Goal: Task Accomplishment & Management: Use online tool/utility

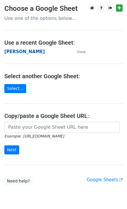
click at [27, 52] on strong "[PERSON_NAME]" at bounding box center [24, 51] width 41 height 5
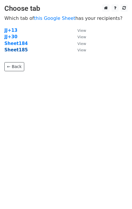
click at [19, 48] on strong "Sheet185" at bounding box center [15, 49] width 23 height 5
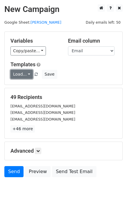
click at [21, 76] on link "Load..." at bounding box center [21, 74] width 22 height 9
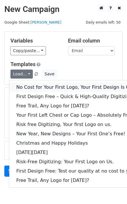
click at [26, 87] on link "No Cost for Your First Logo, Your First Design Is On Us!" at bounding box center [79, 87] width 140 height 9
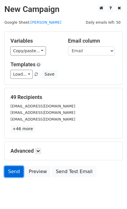
click at [14, 175] on link "Send" at bounding box center [13, 171] width 19 height 11
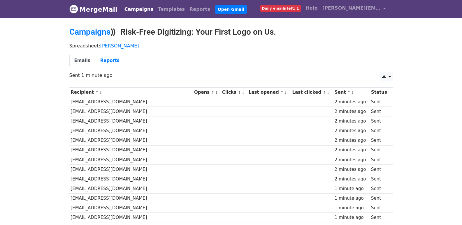
scroll to position [233, 0]
